Goal: Navigation & Orientation: Find specific page/section

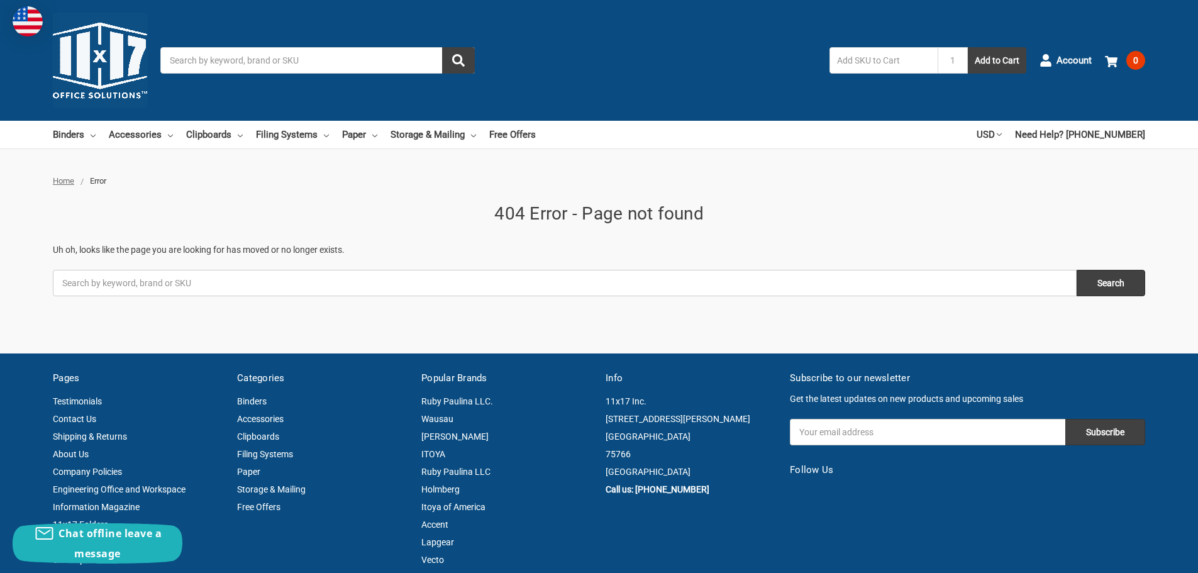
click at [229, 67] on input "Search" at bounding box center [317, 60] width 315 height 26
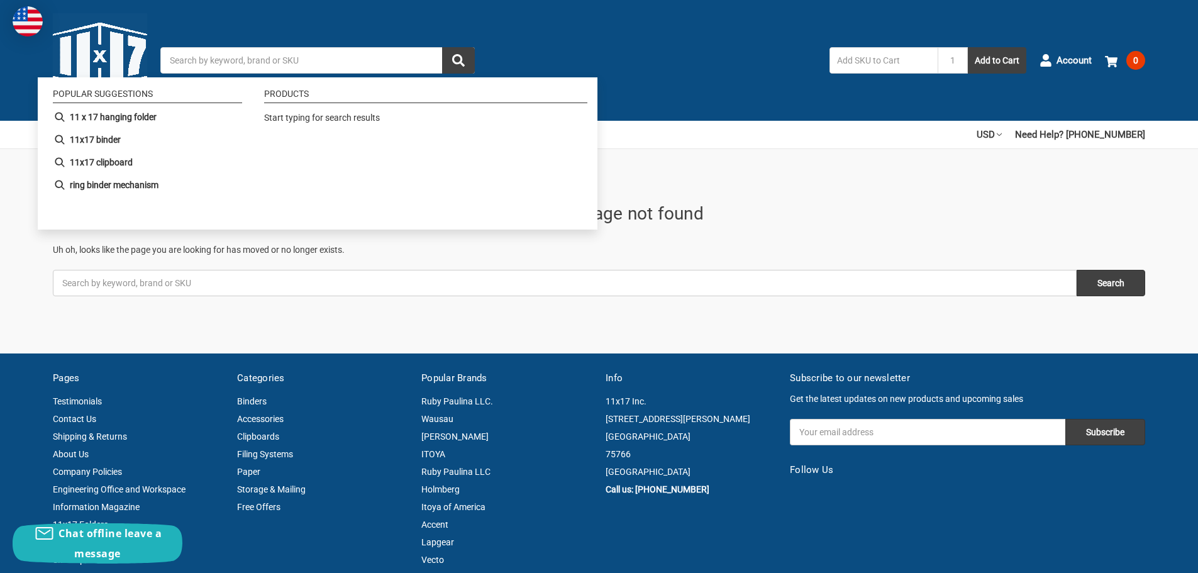
paste input "515461"
type input "515461"
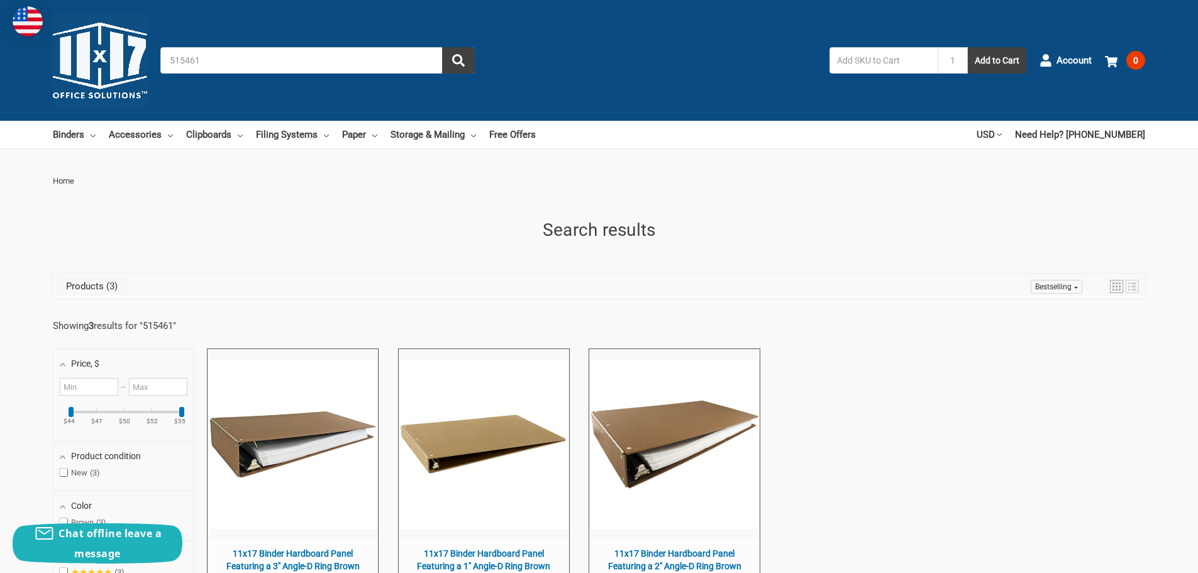
click at [886, 55] on input "text" at bounding box center [884, 60] width 108 height 26
click at [270, 66] on input "515461" at bounding box center [317, 60] width 315 height 26
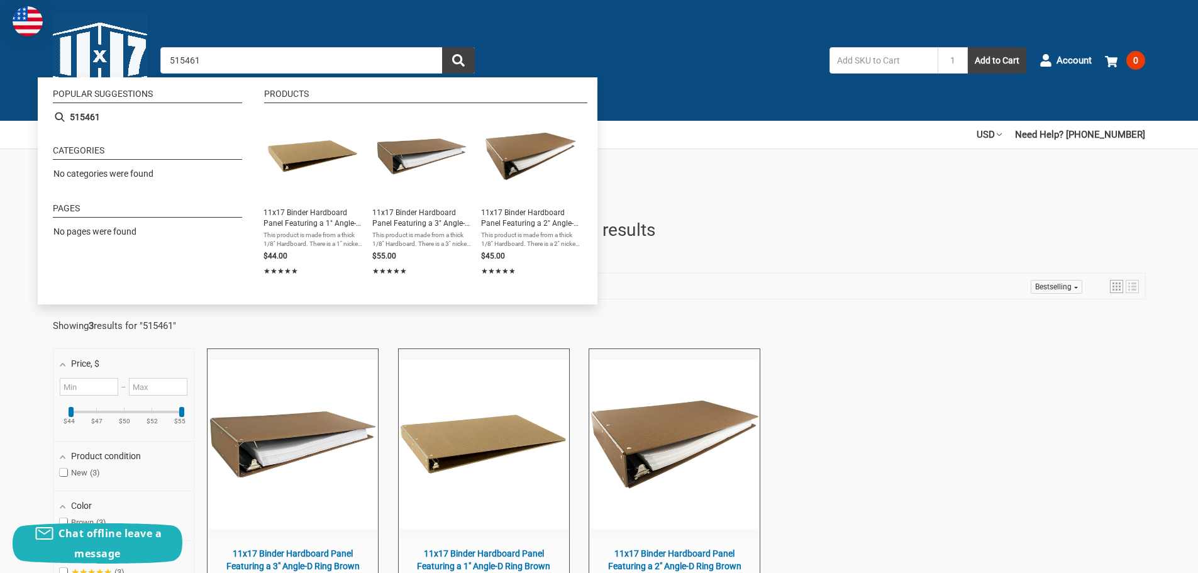
paste input "26630"
type input "526630"
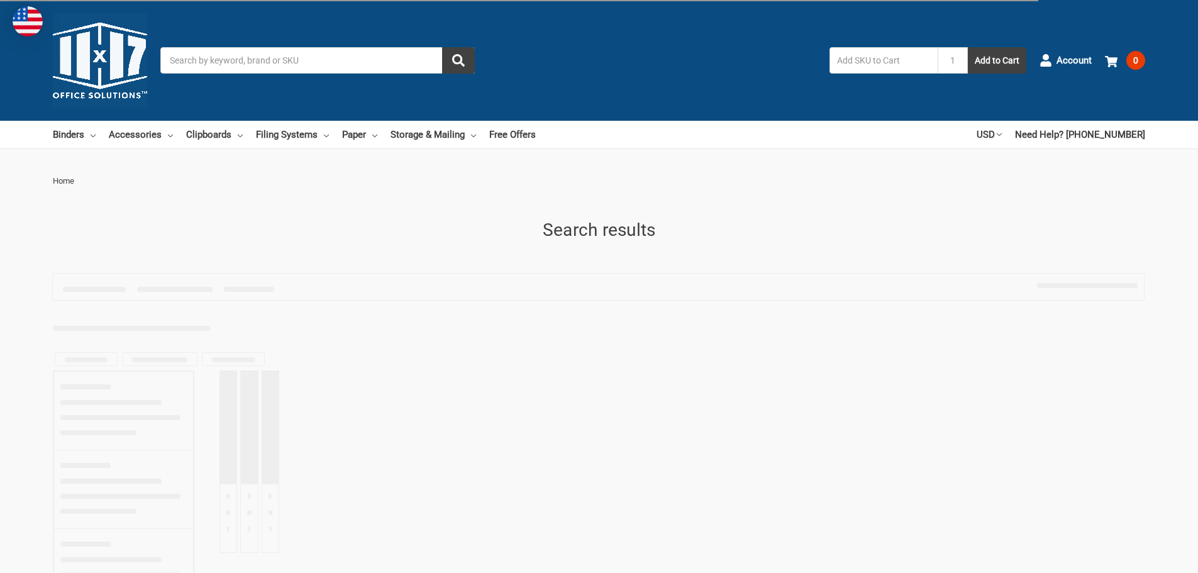
type input "526630"
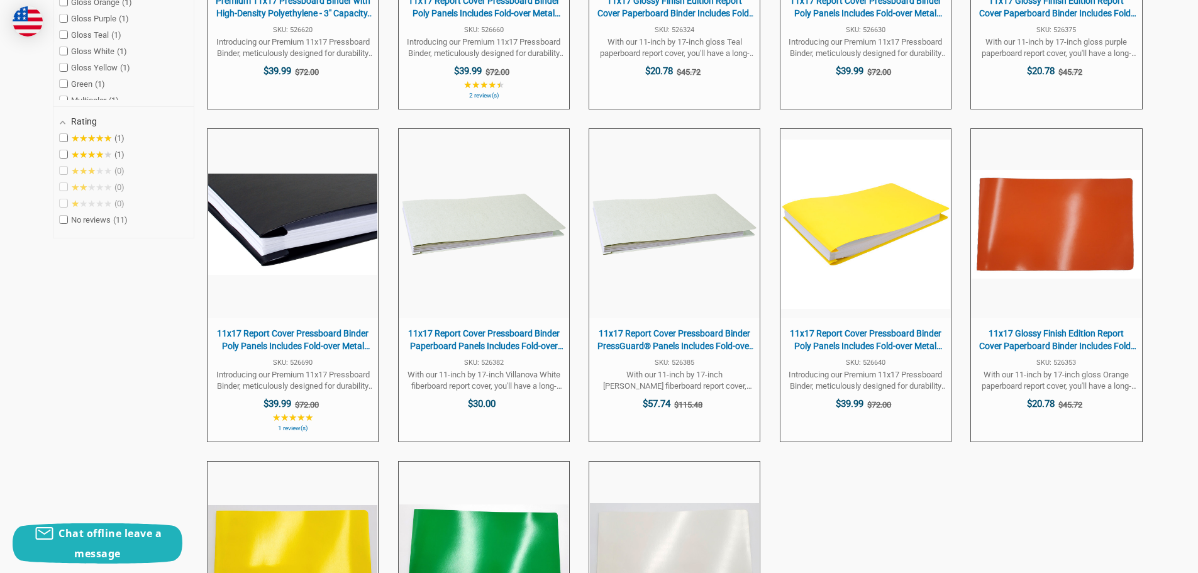
scroll to position [566, 0]
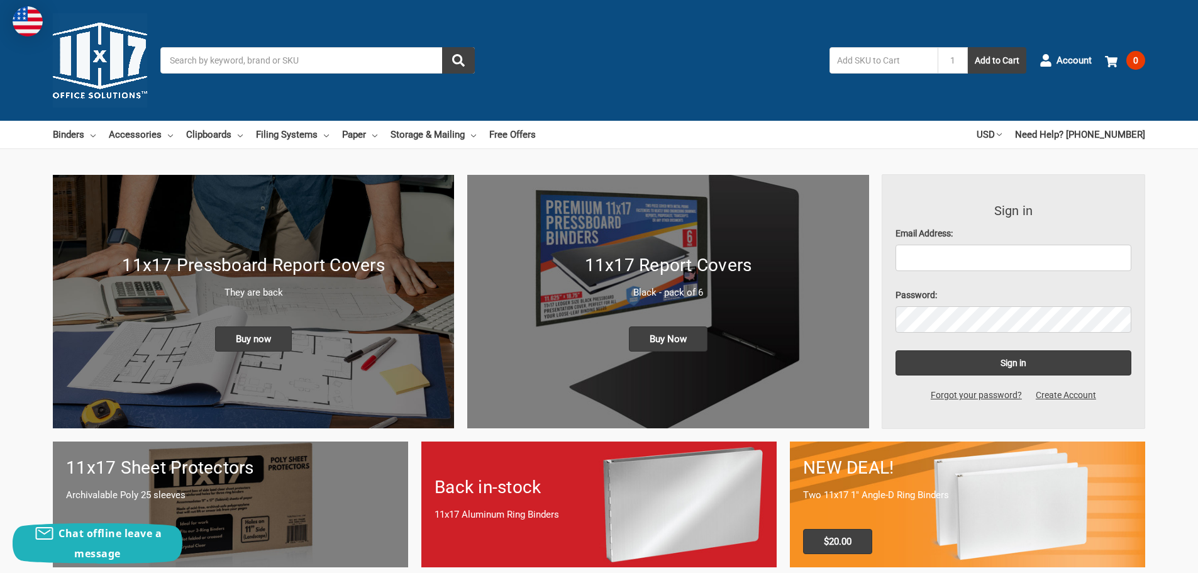
click at [413, 120] on div "Toggle menu Search 1 Add to Cart Account 0 Your Cart Your Cart Is Empty. Total …" at bounding box center [599, 60] width 1198 height 121
click at [416, 125] on link "Storage & Mailing" at bounding box center [434, 135] width 86 height 28
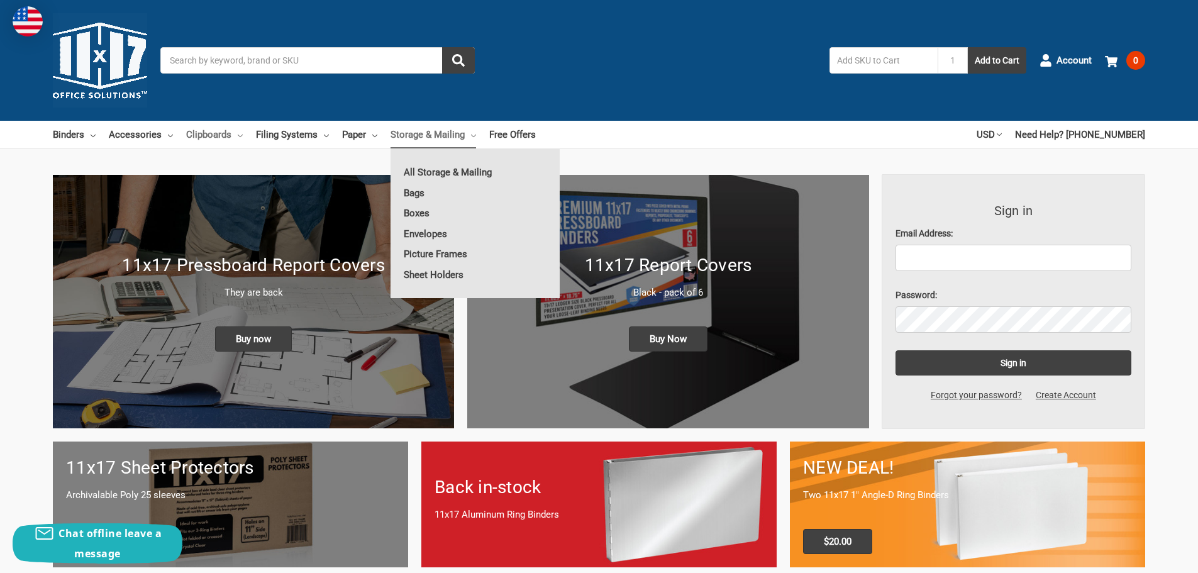
click at [213, 128] on link "Clipboards" at bounding box center [214, 135] width 57 height 28
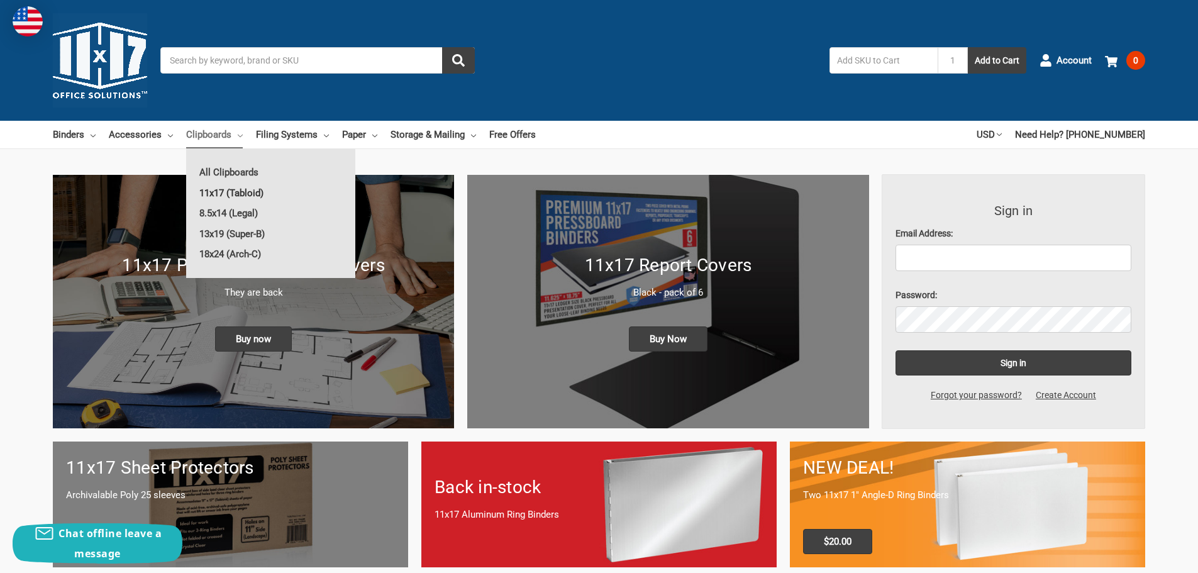
click at [231, 186] on link "11x17 (Tabloid)" at bounding box center [270, 193] width 169 height 20
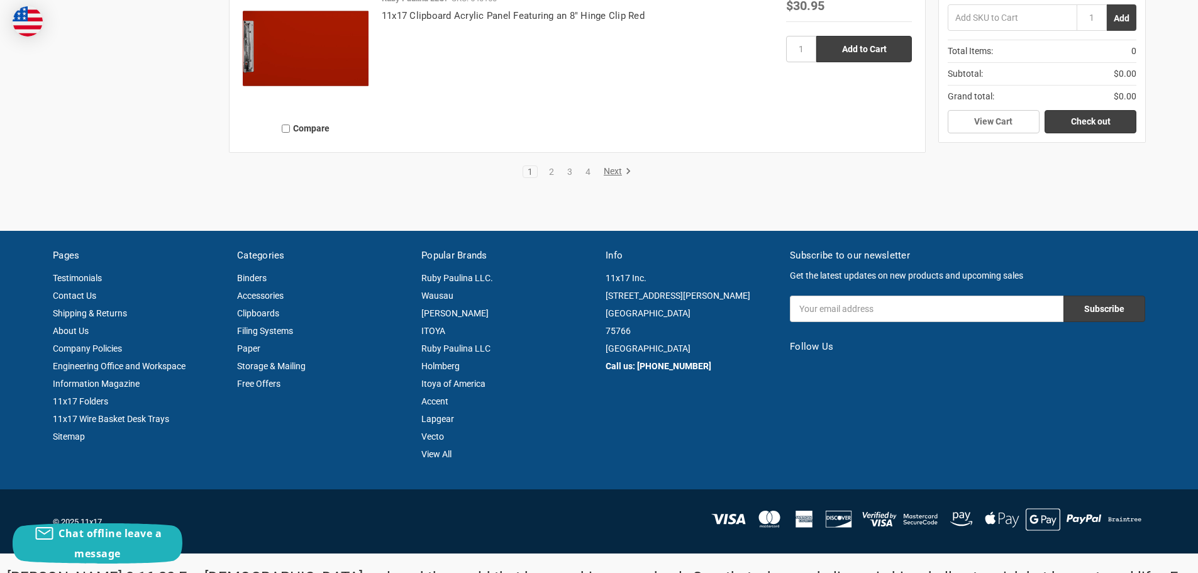
scroll to position [3020, 0]
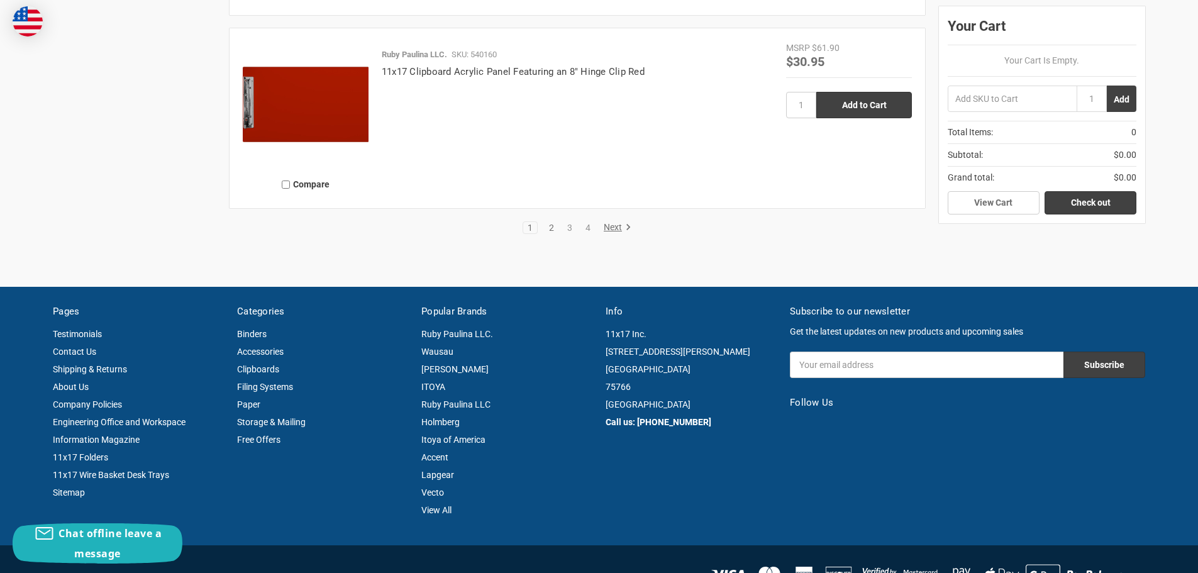
click at [555, 231] on link "2" at bounding box center [552, 227] width 14 height 9
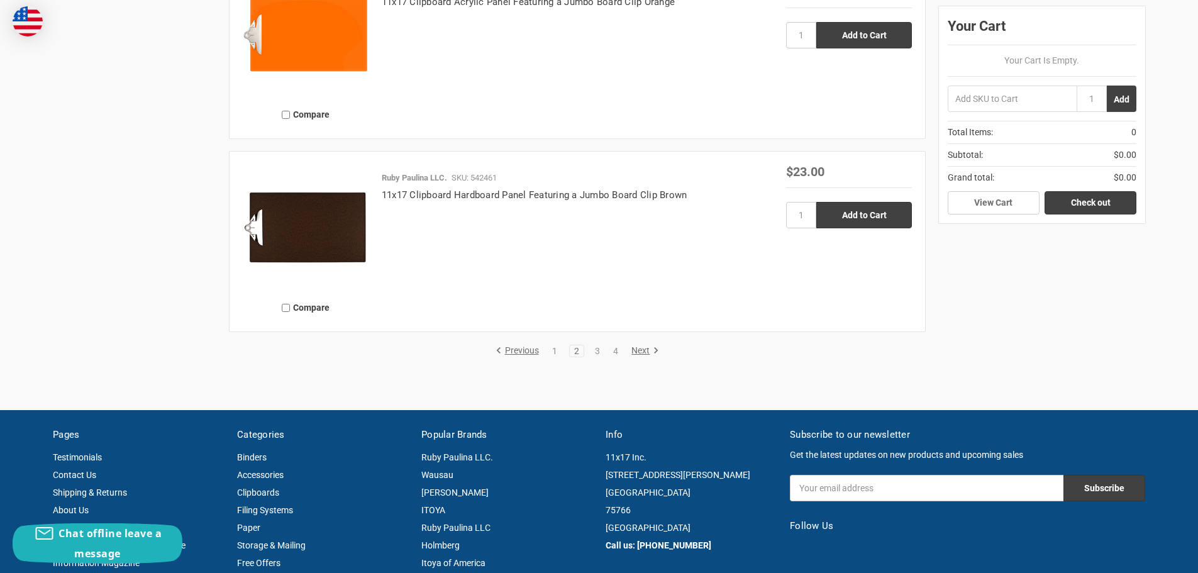
scroll to position [2893, 0]
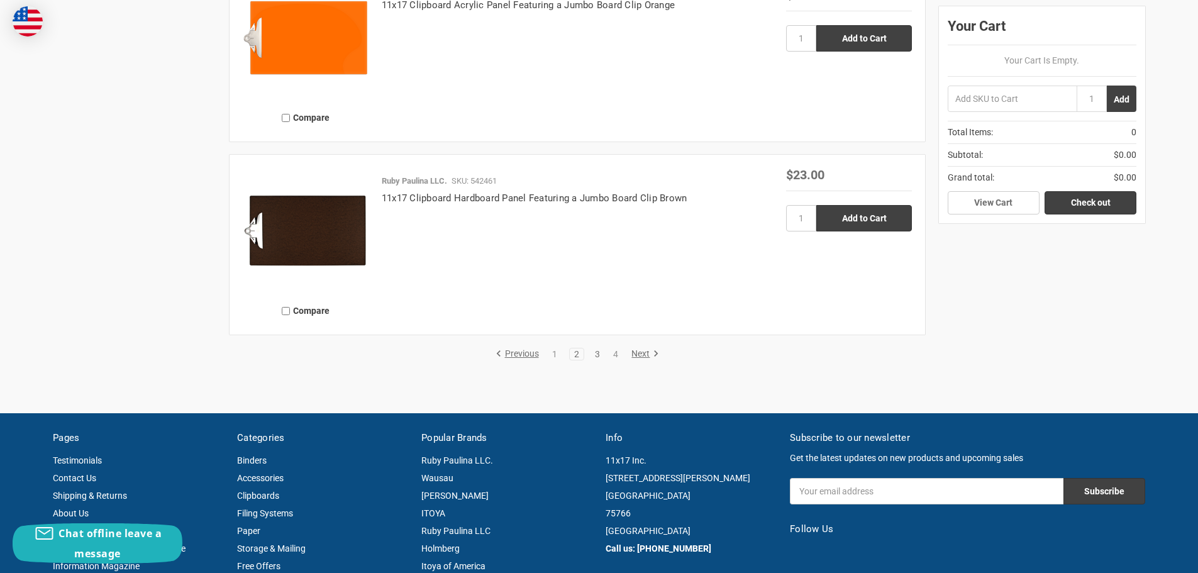
click at [599, 355] on link "3" at bounding box center [598, 354] width 14 height 9
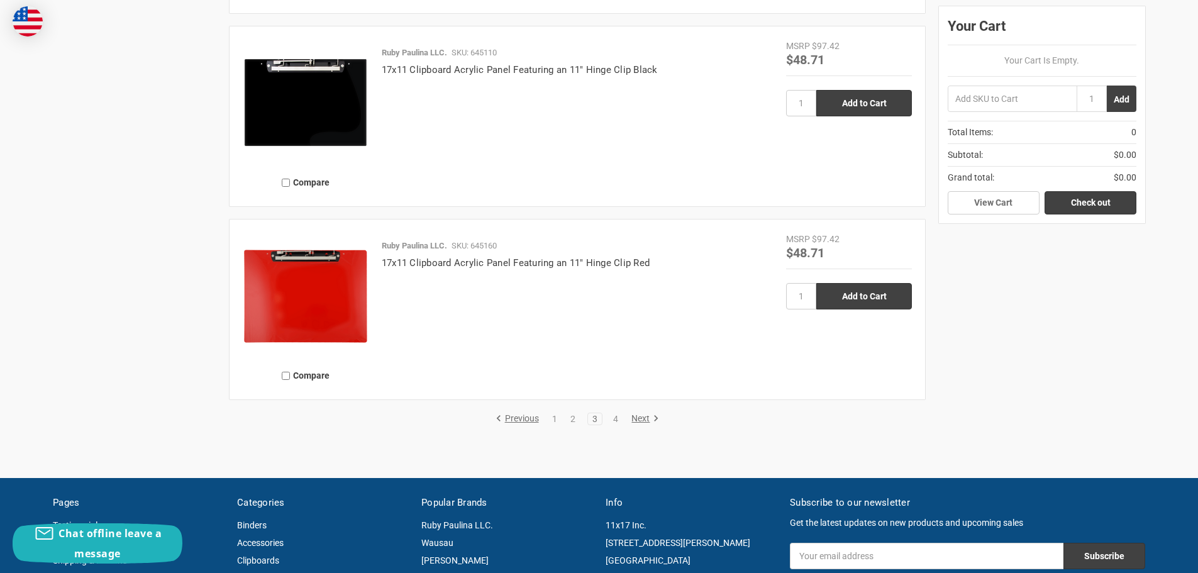
scroll to position [2831, 0]
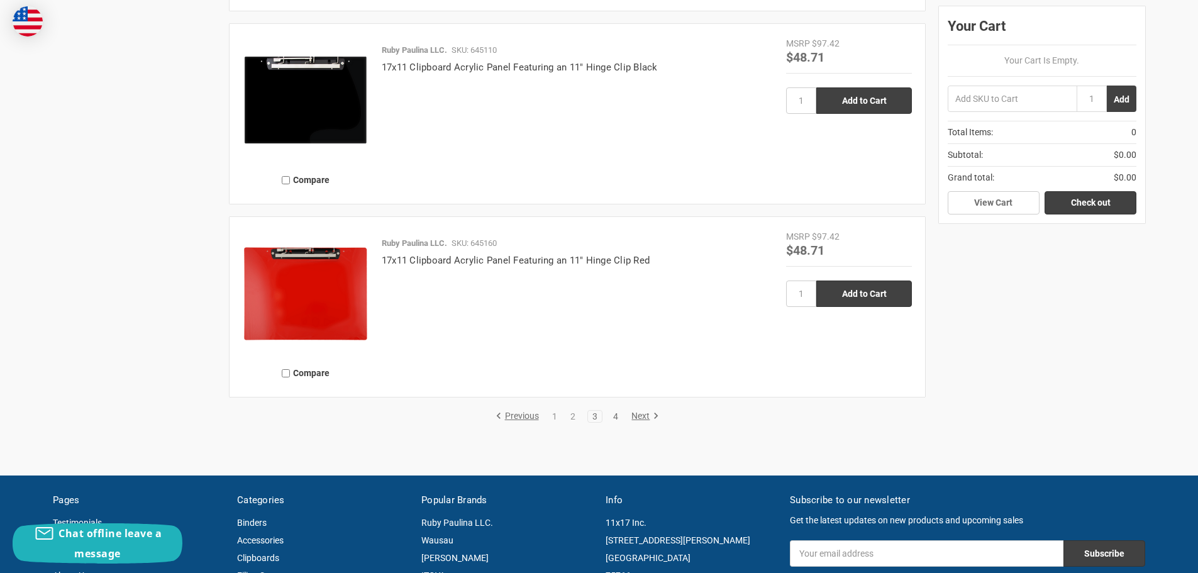
click at [621, 419] on link "4" at bounding box center [616, 416] width 14 height 9
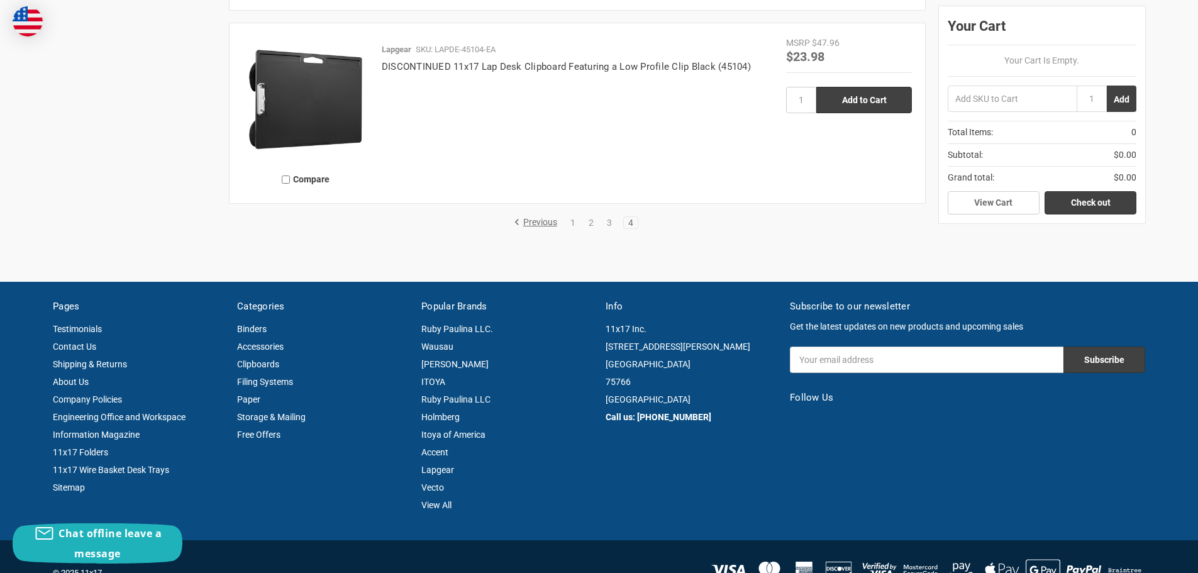
scroll to position [2139, 0]
